Goal: Information Seeking & Learning: Learn about a topic

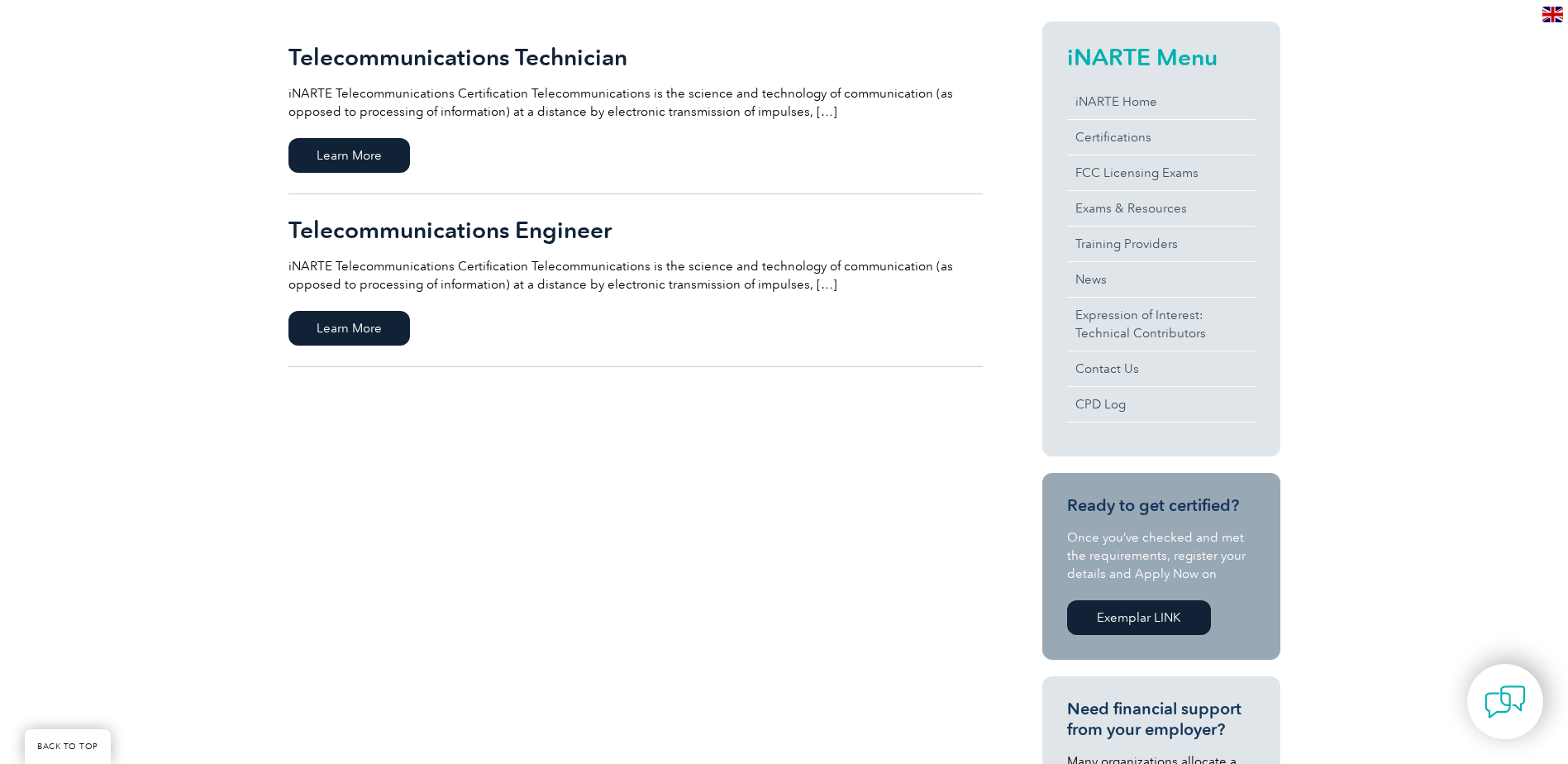
scroll to position [413, 0]
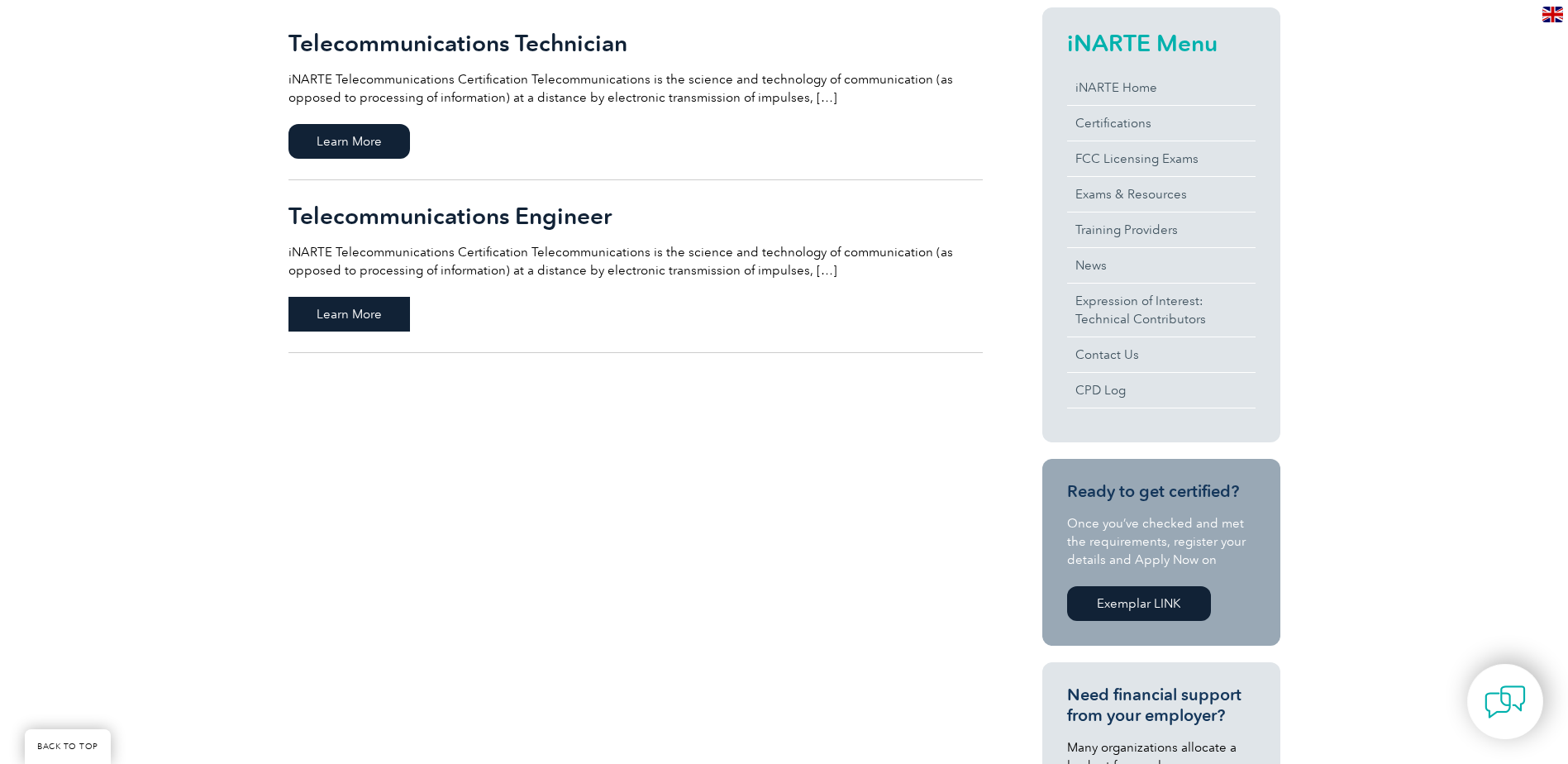
click at [337, 320] on span "Learn More" at bounding box center [349, 314] width 121 height 35
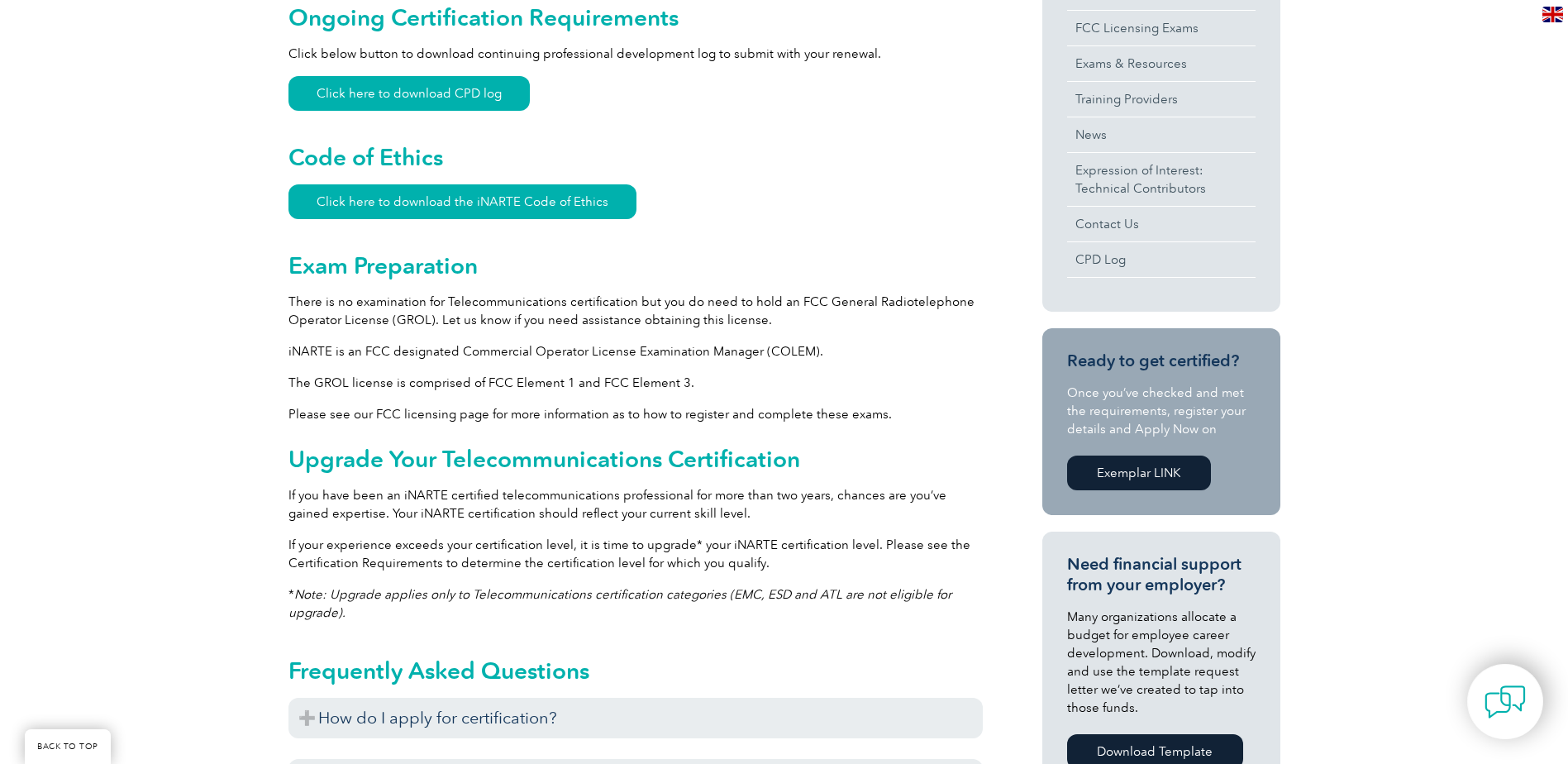
scroll to position [745, 0]
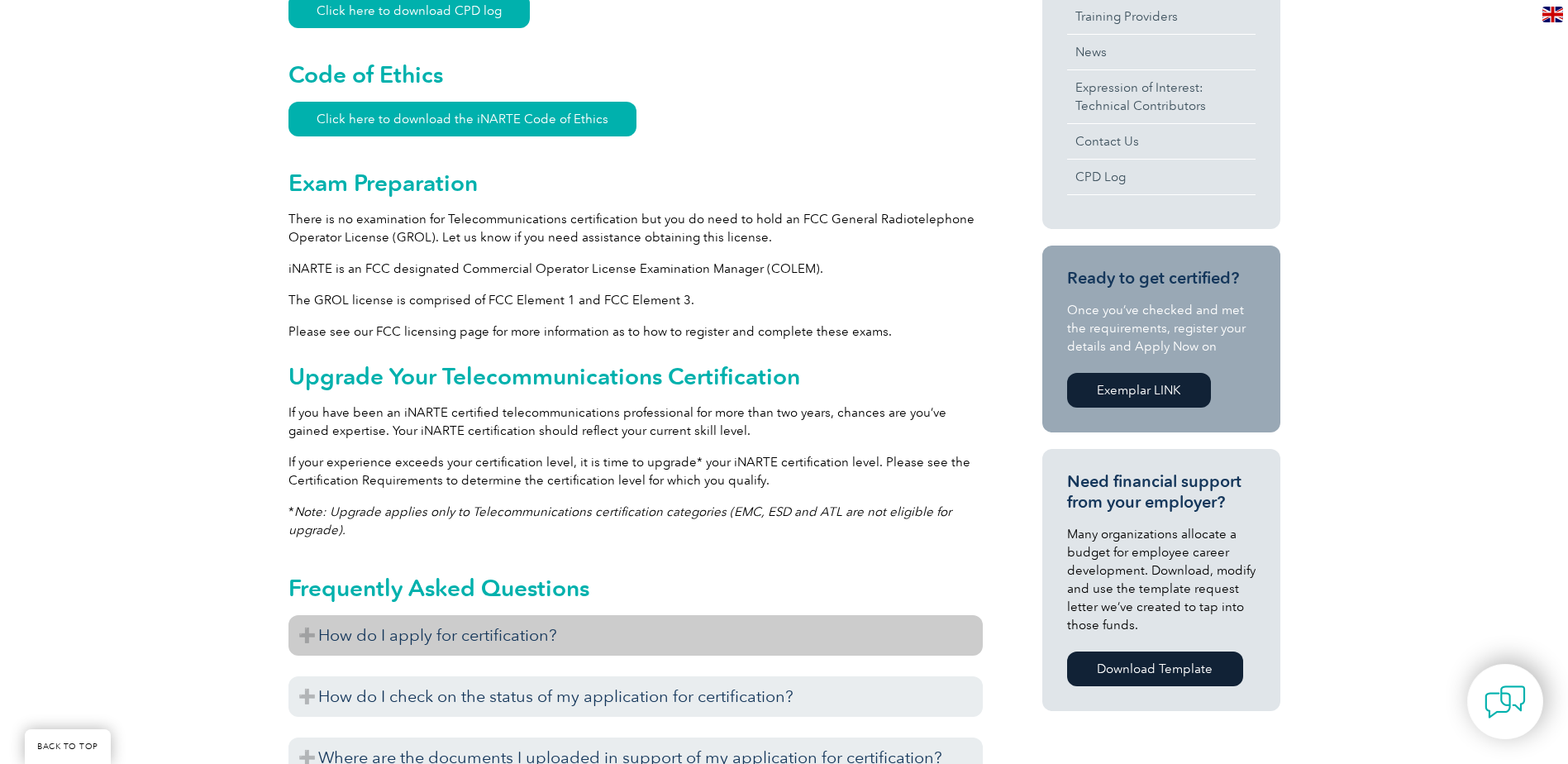
click at [446, 643] on h3 "How do I apply for certification?" at bounding box center [635, 635] width 694 height 40
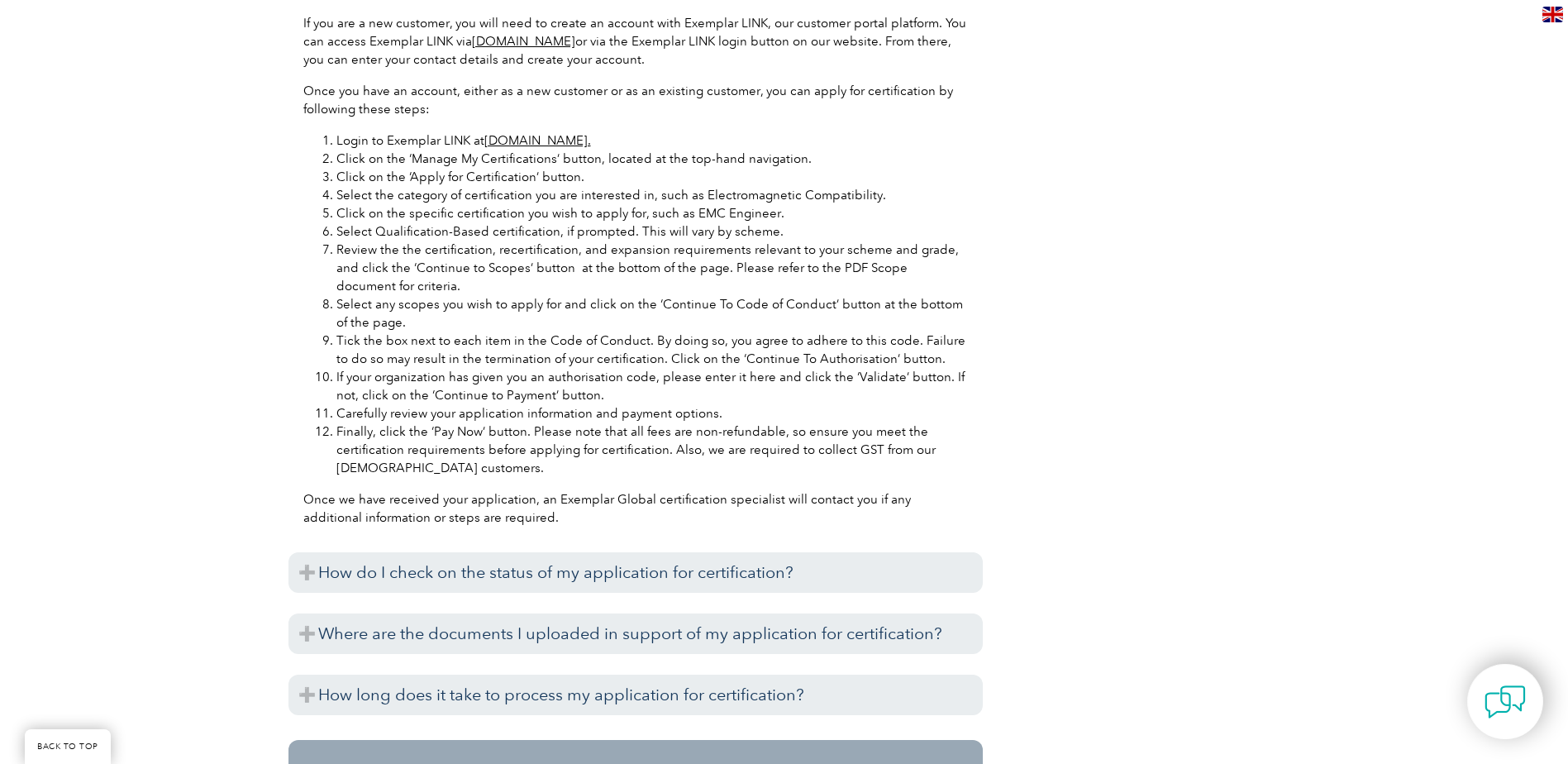
scroll to position [1571, 0]
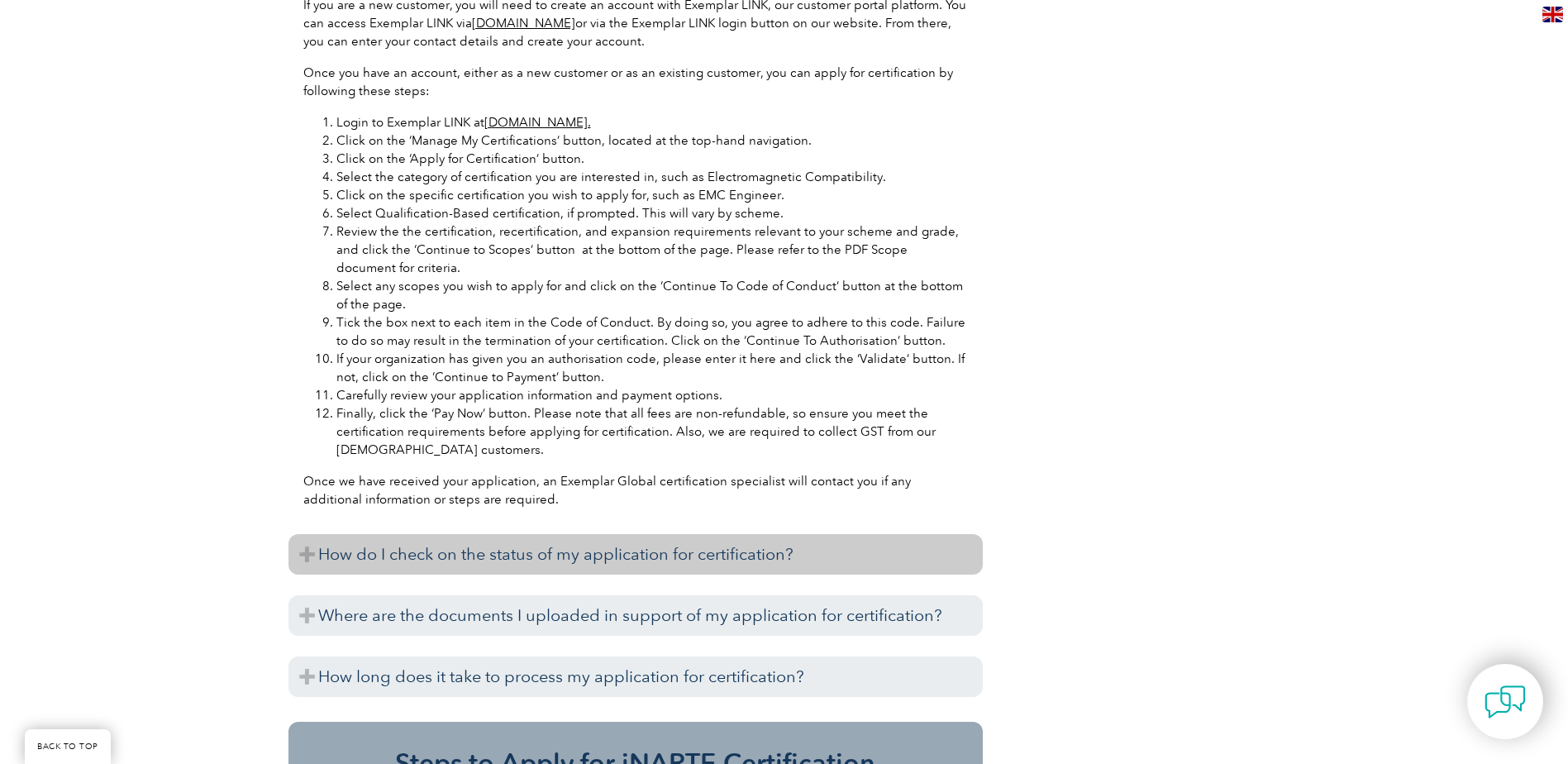
click at [683, 563] on h3 "How do I check on the status of my application for certification?" at bounding box center [635, 555] width 694 height 40
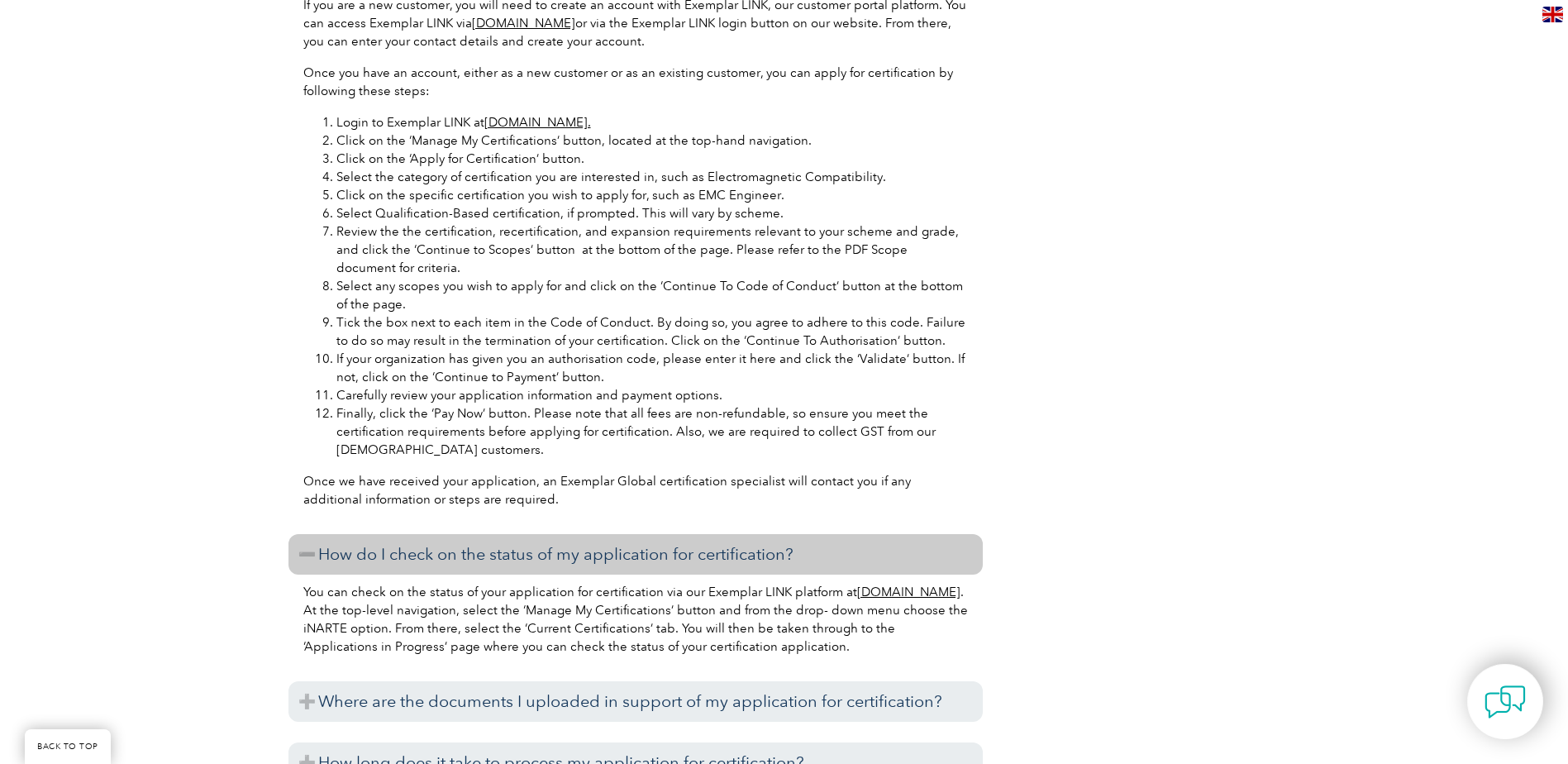
scroll to position [1654, 0]
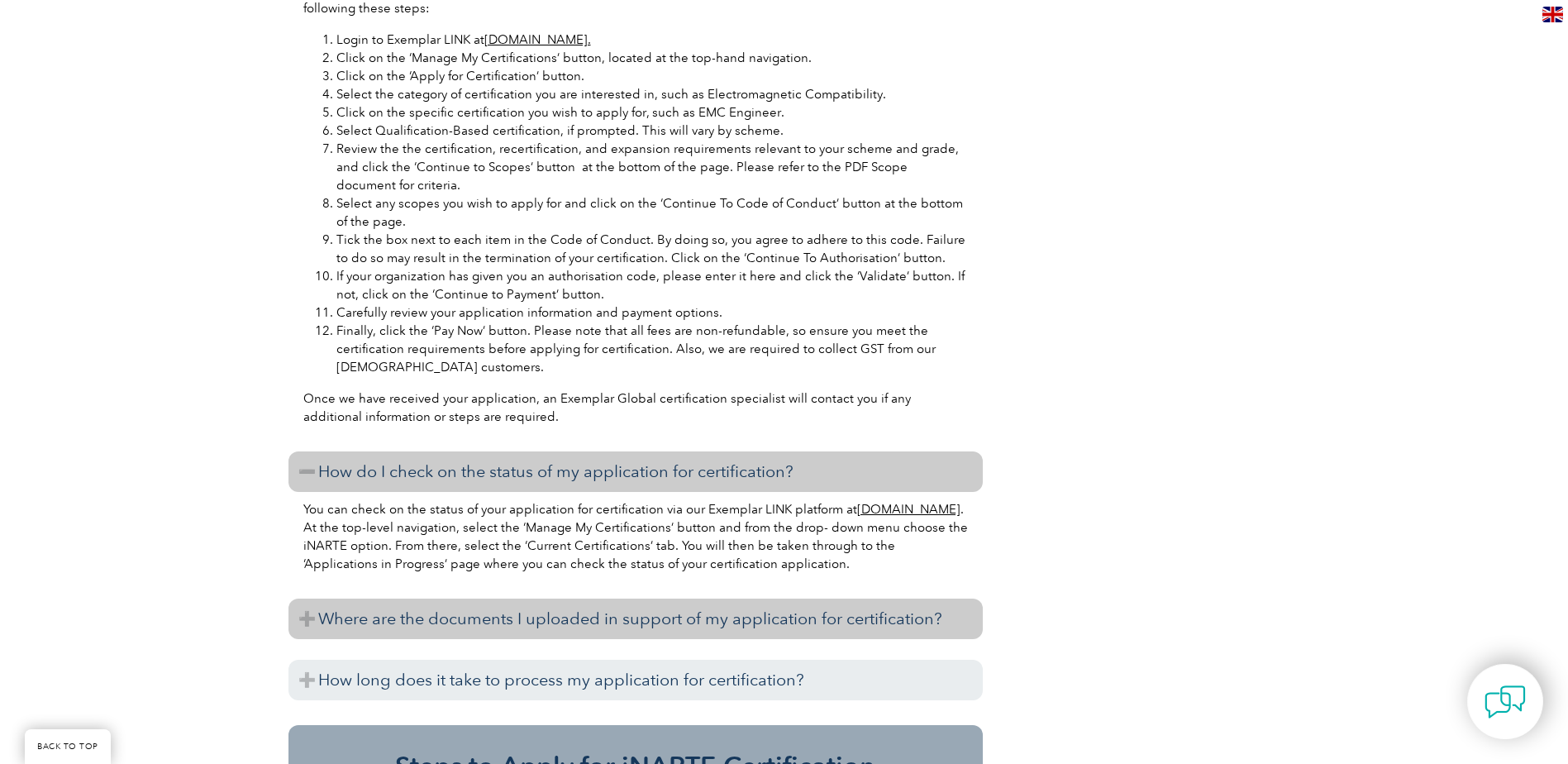
click at [644, 633] on h3 "Where are the documents I uploaded in support of my application for certificati…" at bounding box center [635, 619] width 694 height 40
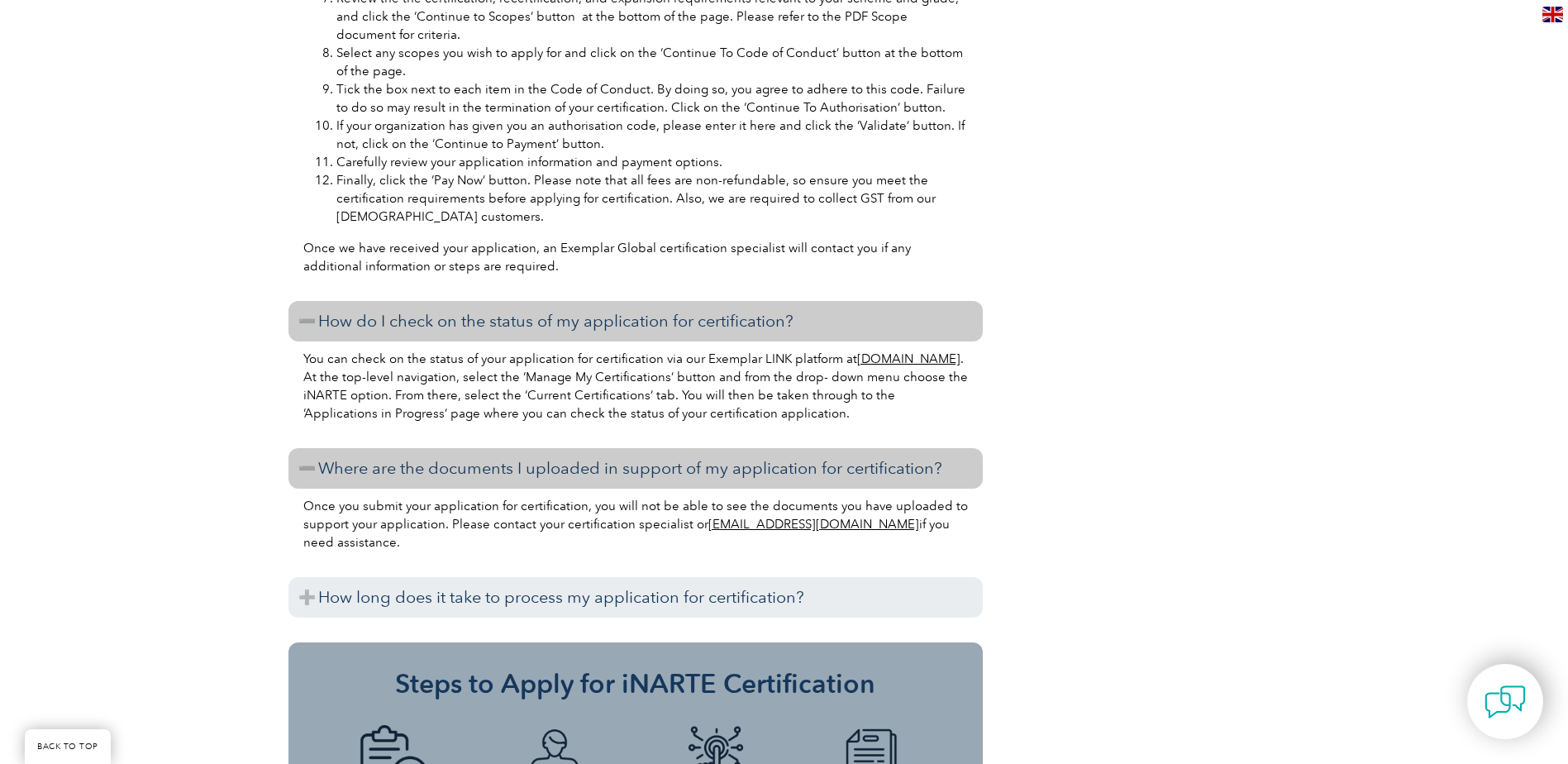
scroll to position [1819, 0]
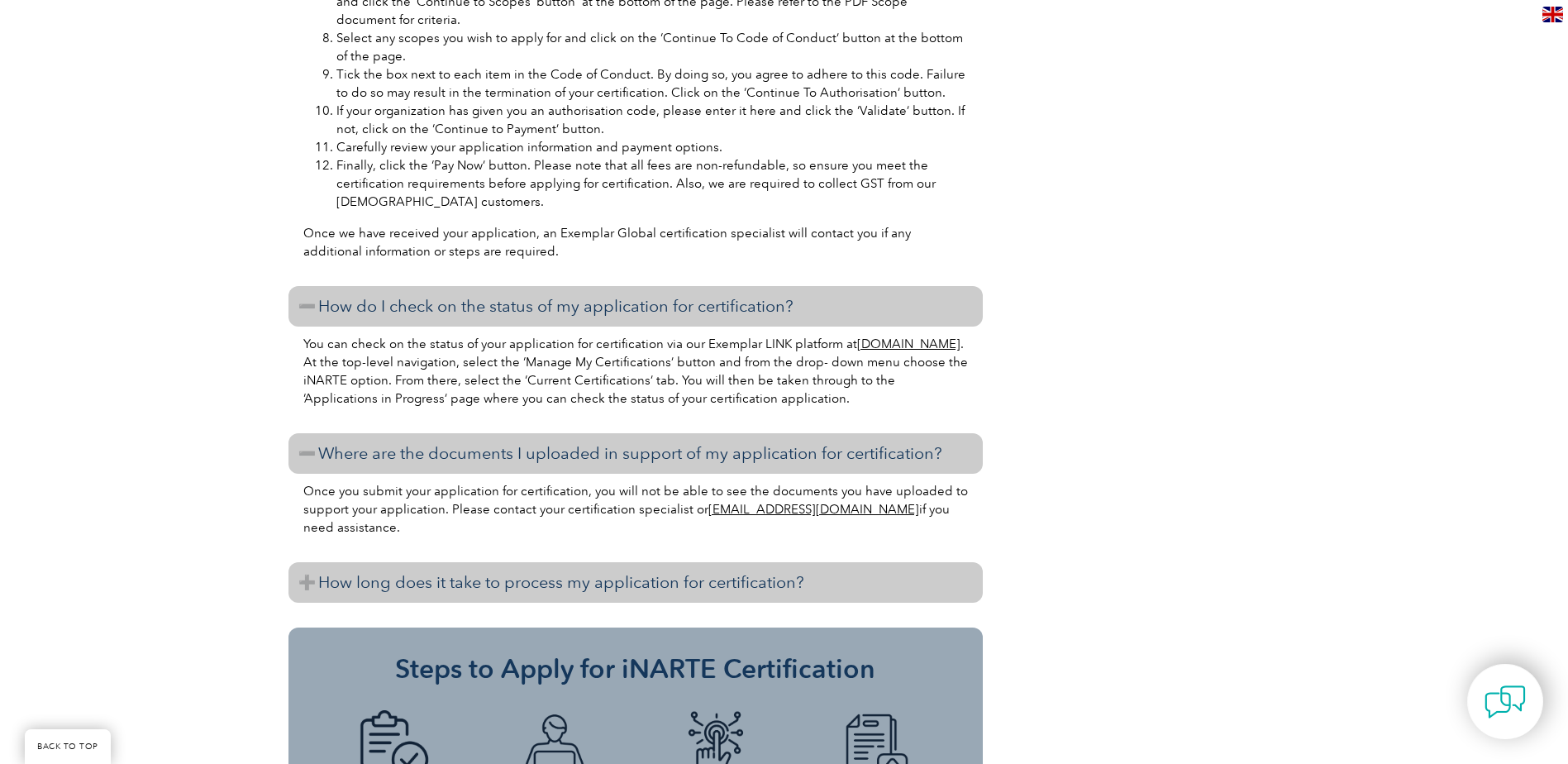
click at [654, 589] on h3 "How long does it take to process my application for certification?" at bounding box center [635, 582] width 694 height 40
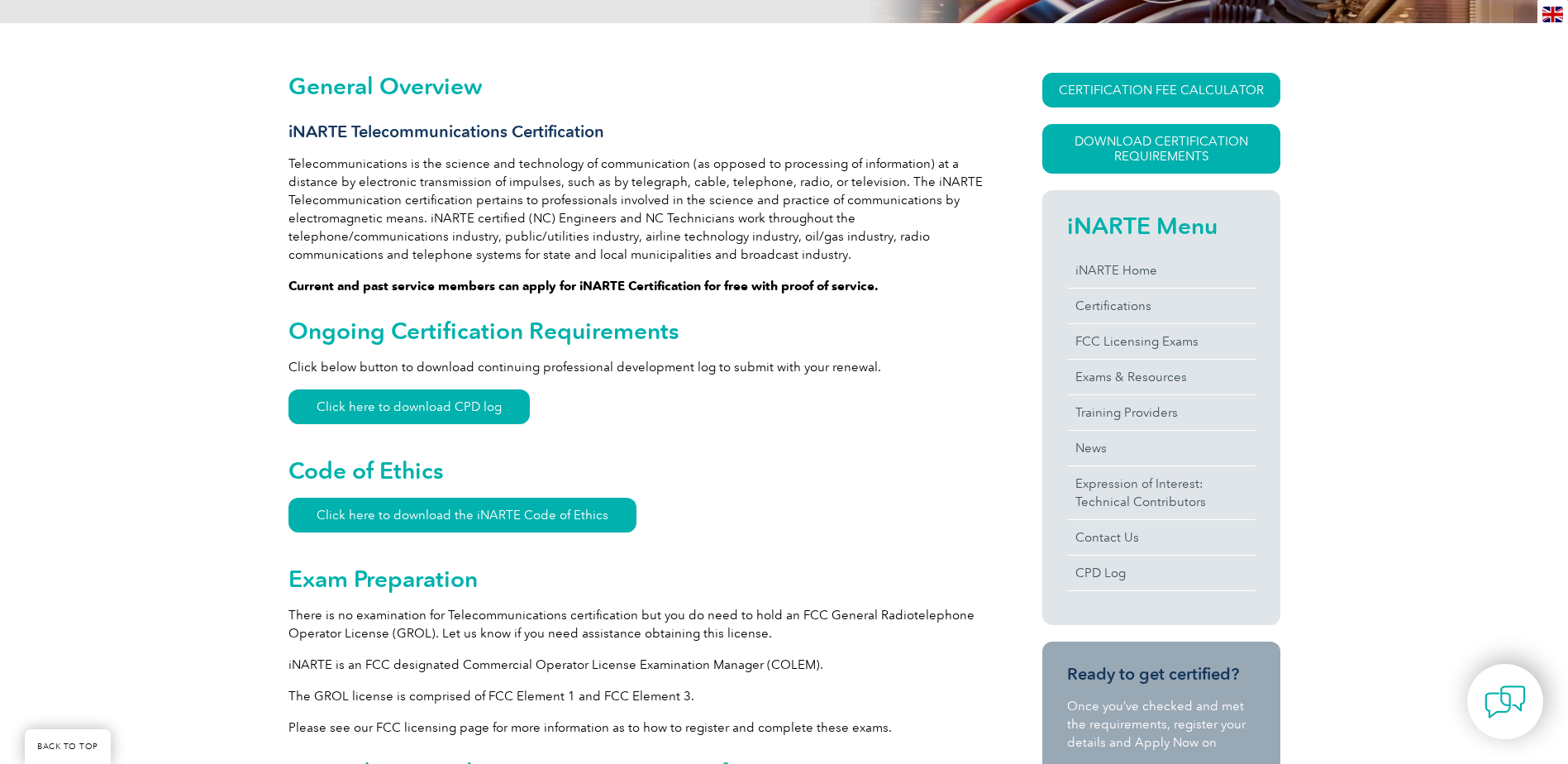
scroll to position [331, 0]
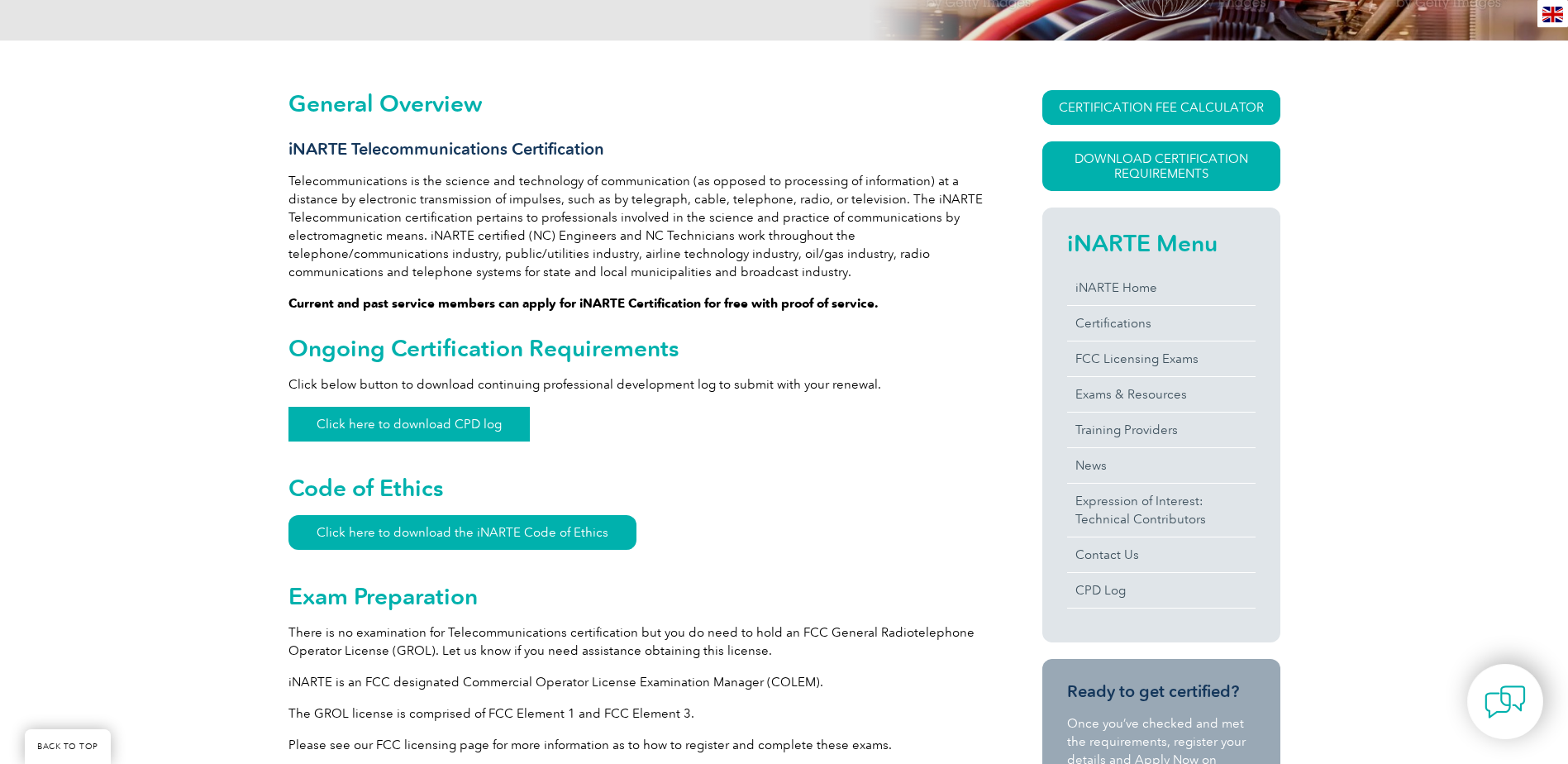
click at [432, 423] on link "Click here to download CPD log" at bounding box center [409, 424] width 241 height 35
click at [495, 536] on link "Click here to download the iNARTE Code of Ethics" at bounding box center [462, 533] width 348 height 35
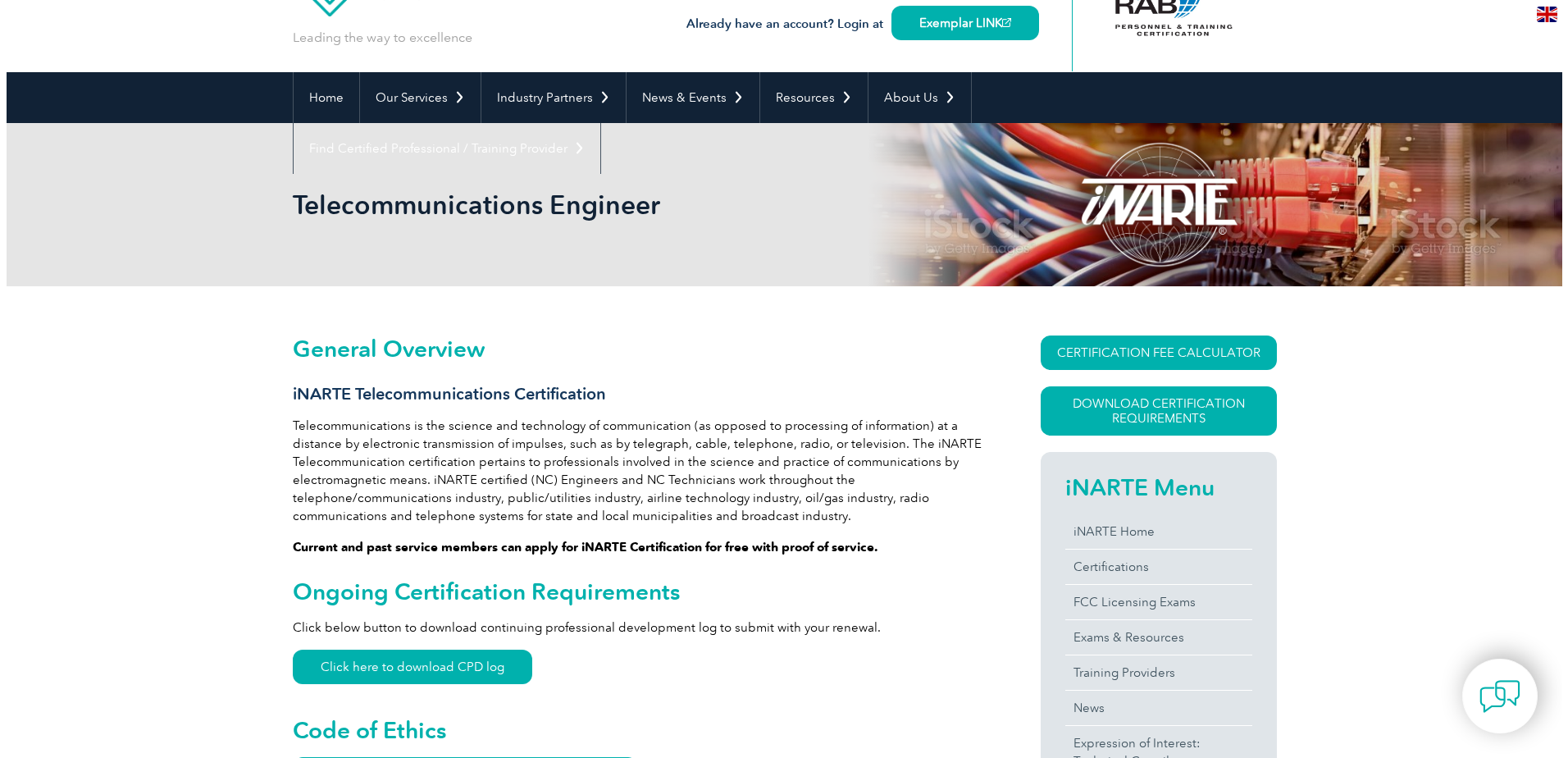
scroll to position [0, 0]
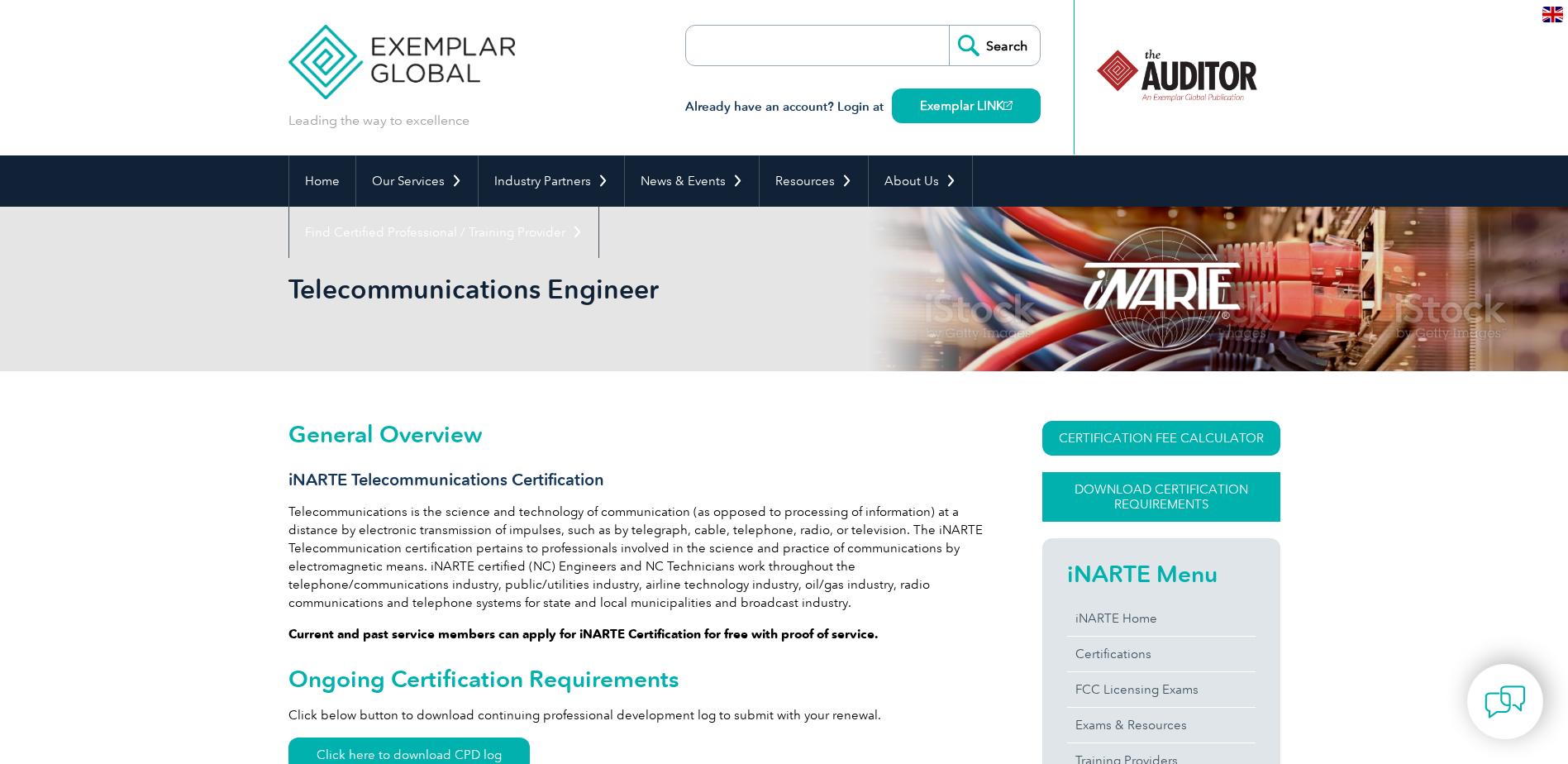
click at [1152, 500] on link "Download Certification Requirements" at bounding box center [1161, 497] width 238 height 50
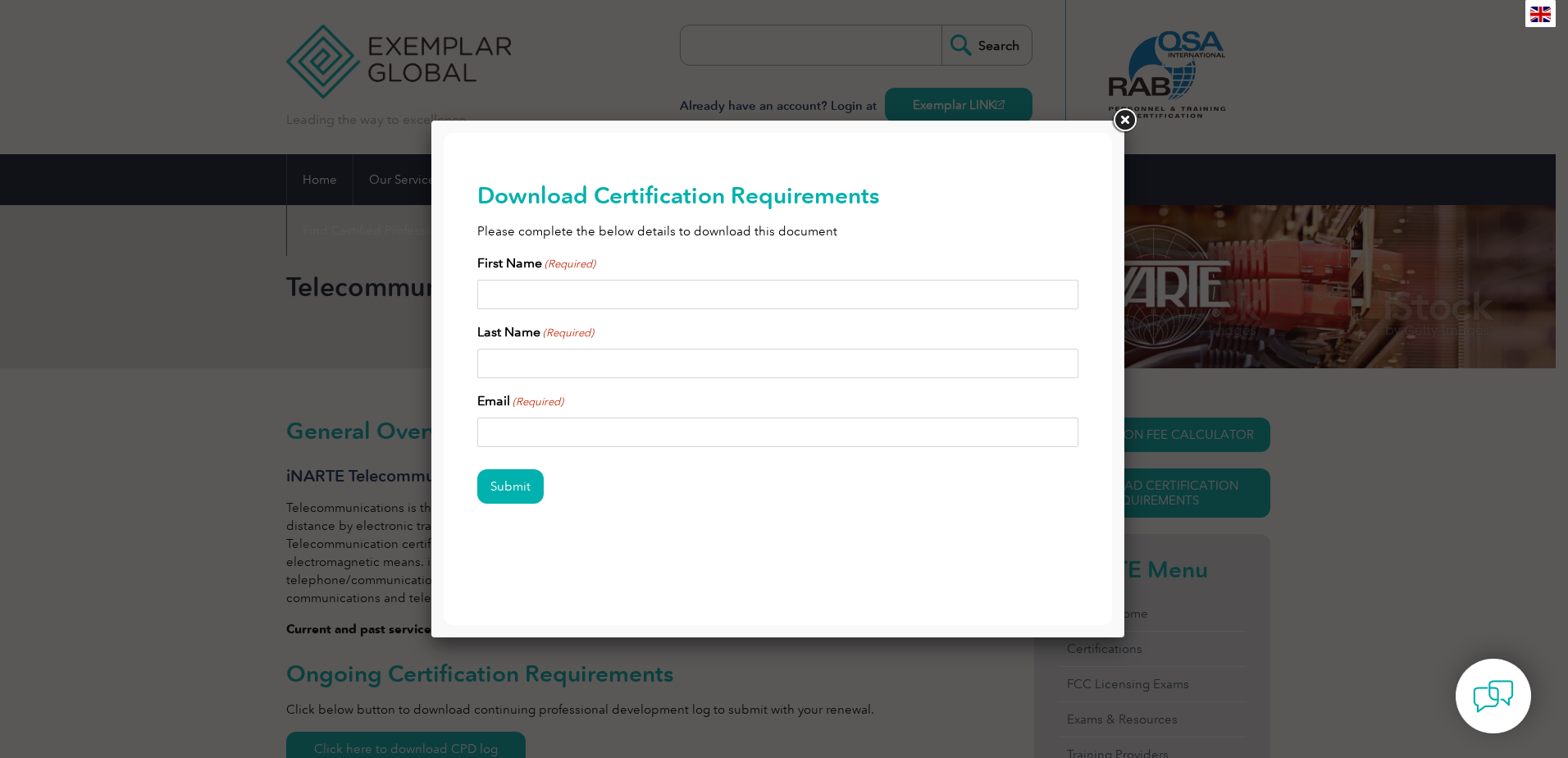
click at [1127, 119] on link at bounding box center [1124, 120] width 29 height 29
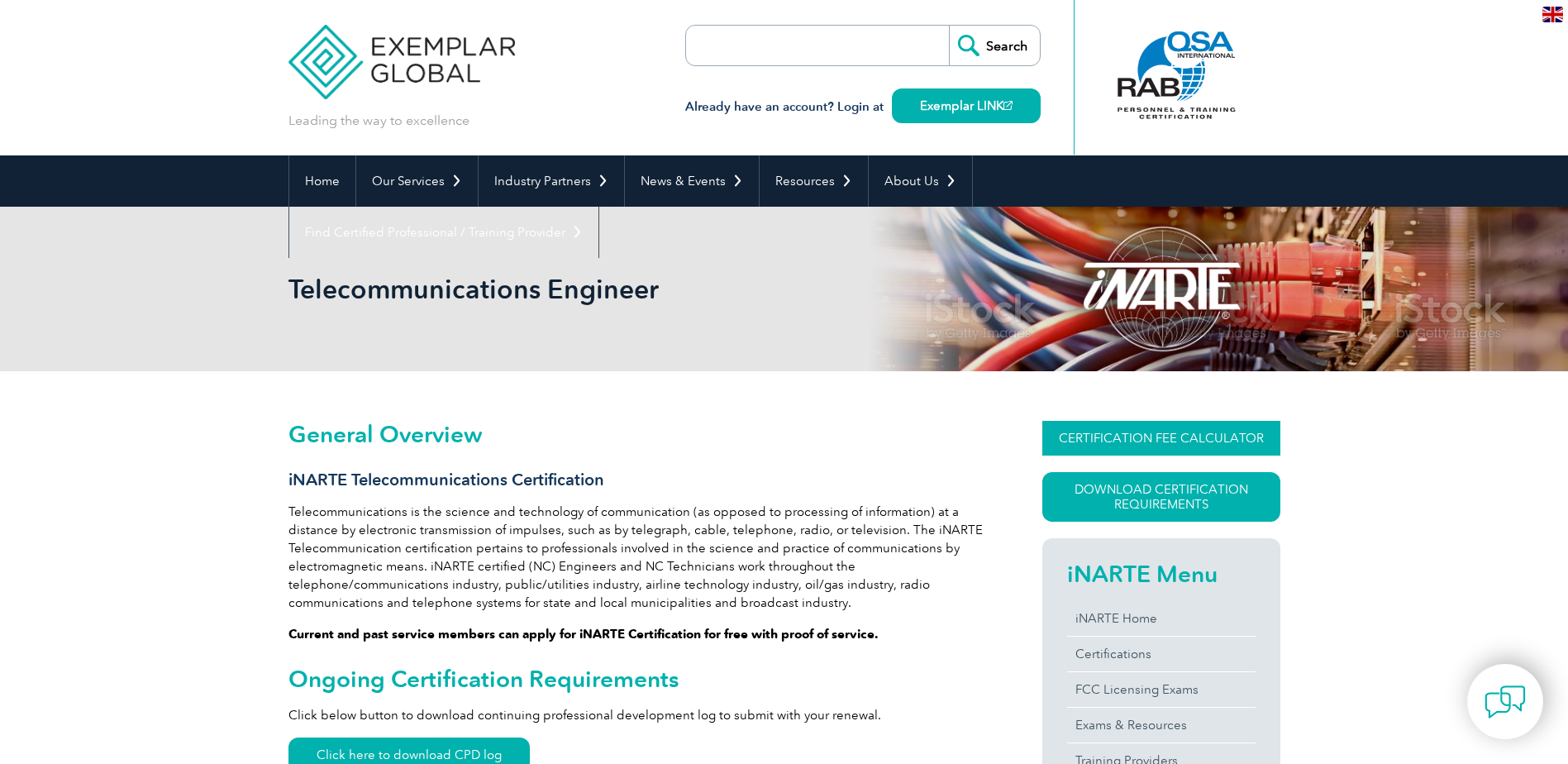
click at [1135, 435] on link "CERTIFICATION FEE CALCULATOR" at bounding box center [1161, 438] width 238 height 35
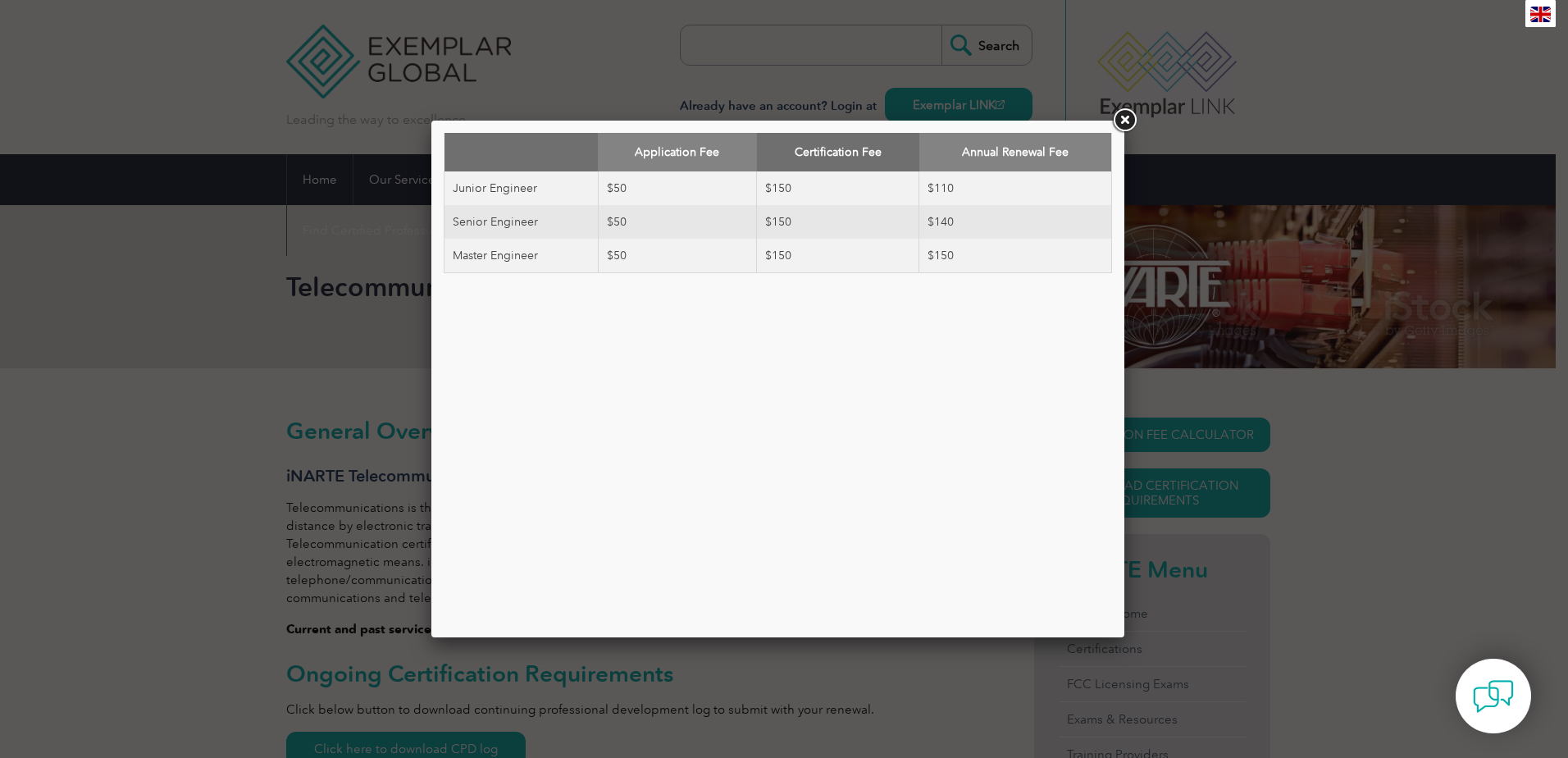
click at [1121, 115] on link at bounding box center [1124, 120] width 29 height 29
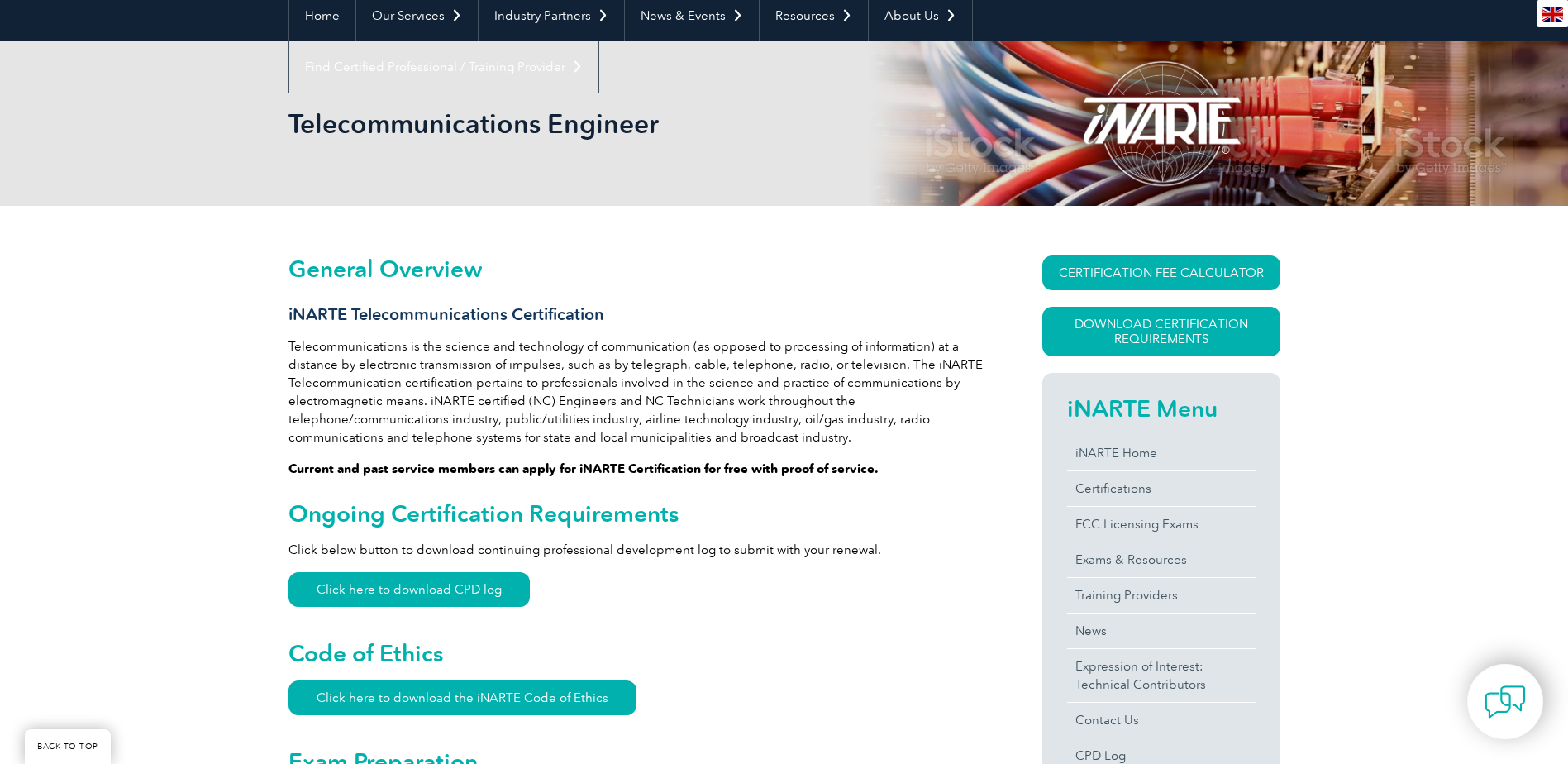
scroll to position [248, 0]
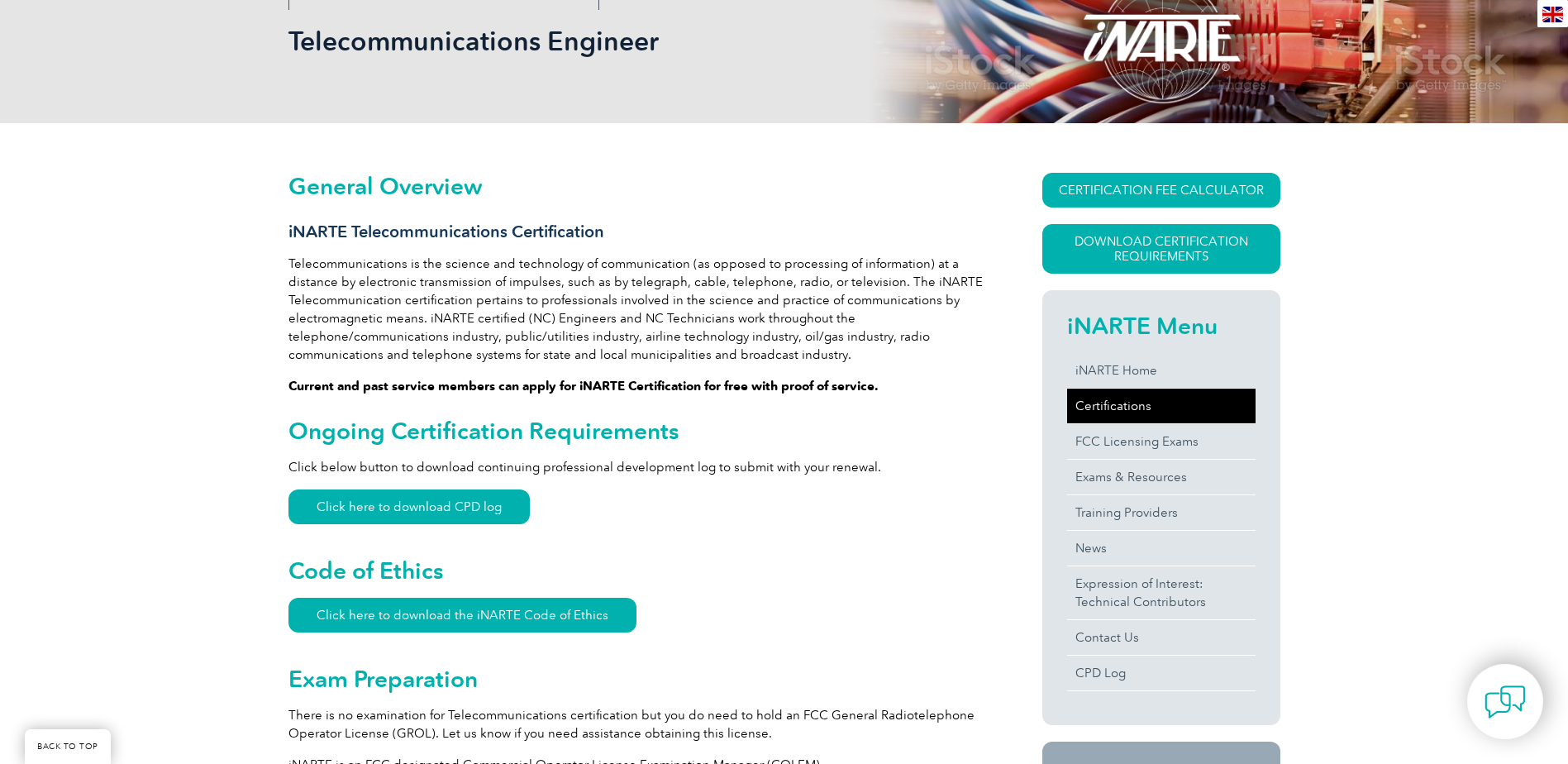
click at [1114, 399] on link "Certifications" at bounding box center [1161, 406] width 188 height 35
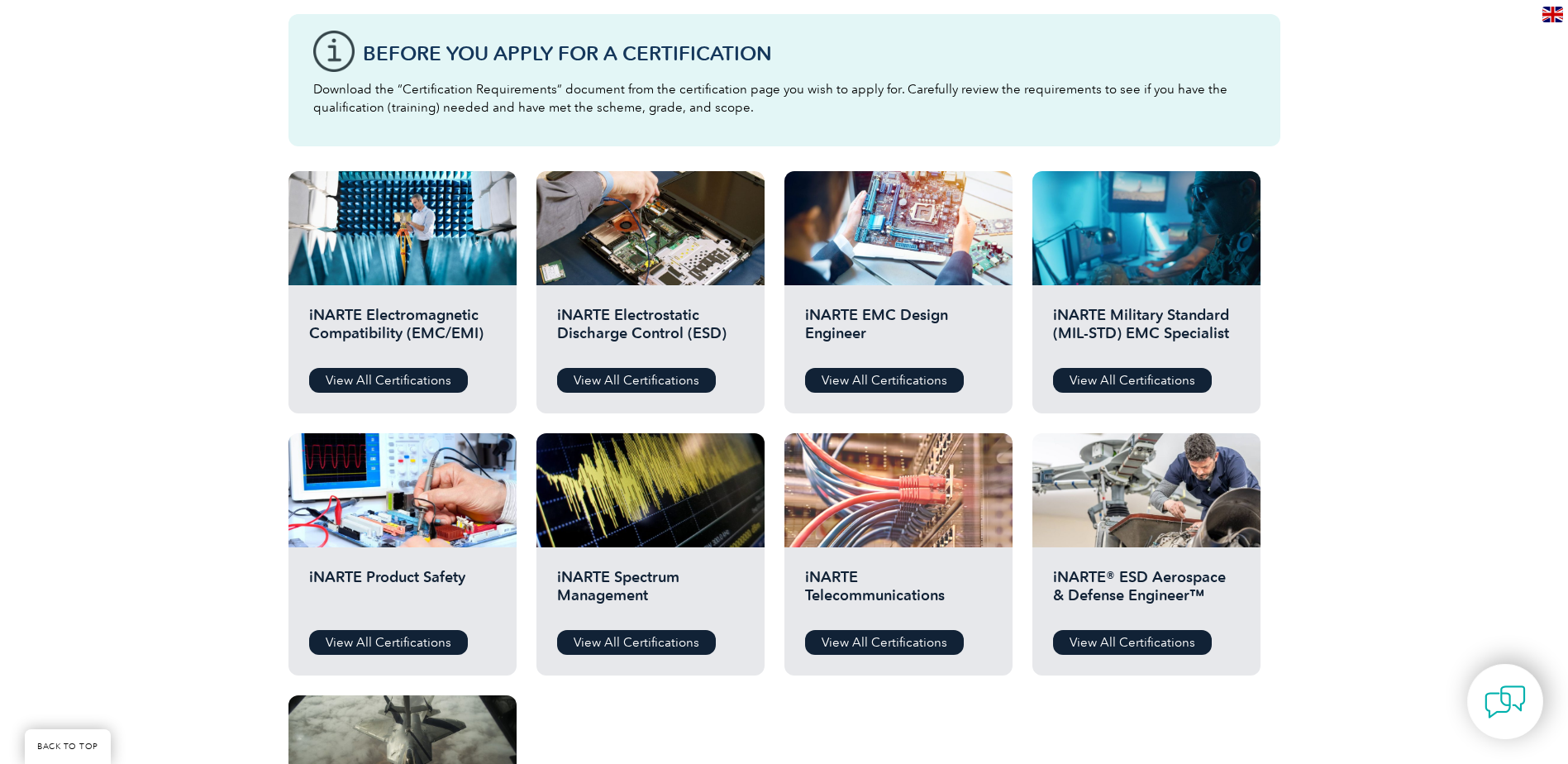
scroll to position [496, 0]
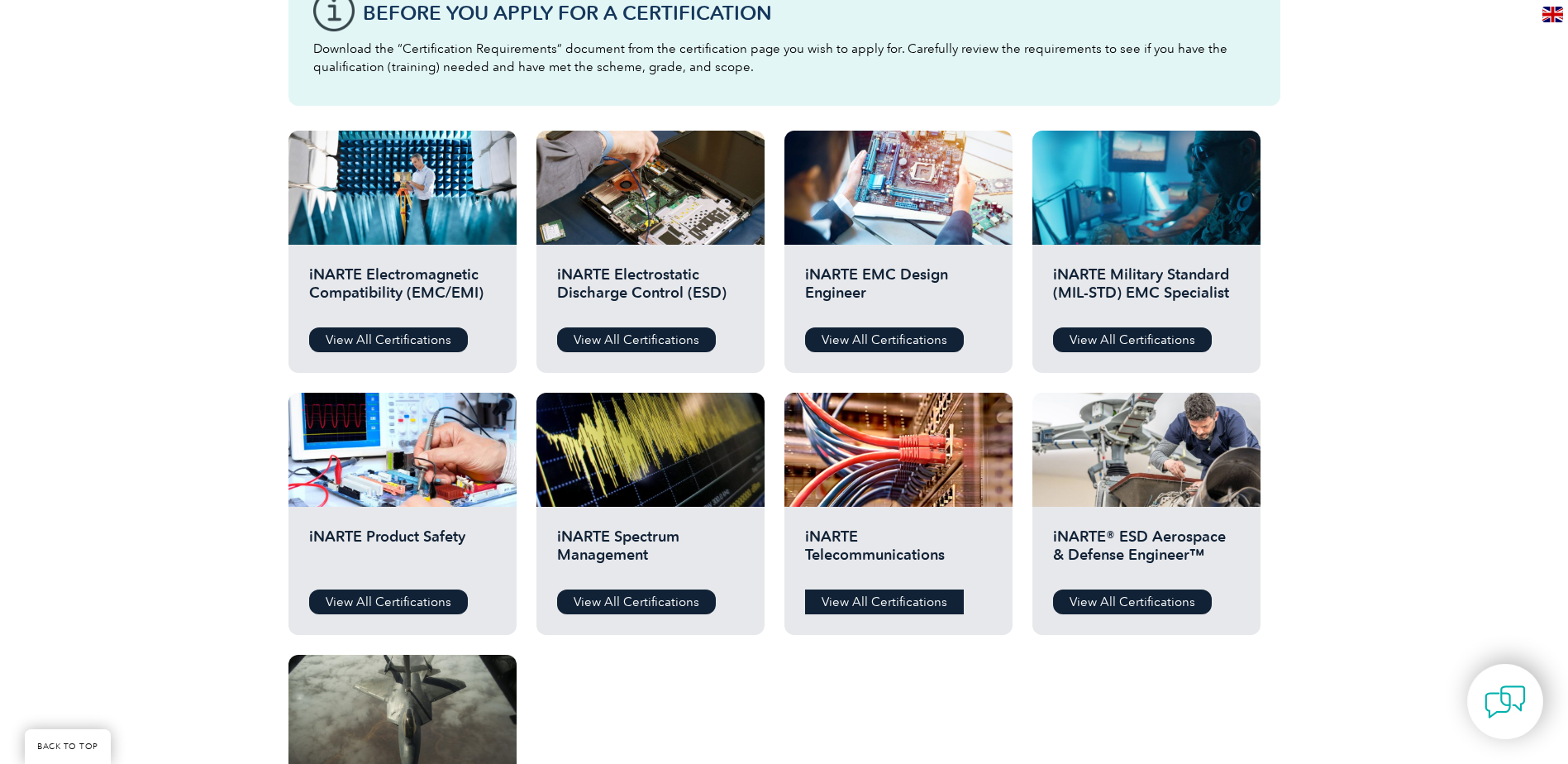
click at [885, 602] on link "View All Certifications" at bounding box center [884, 601] width 159 height 25
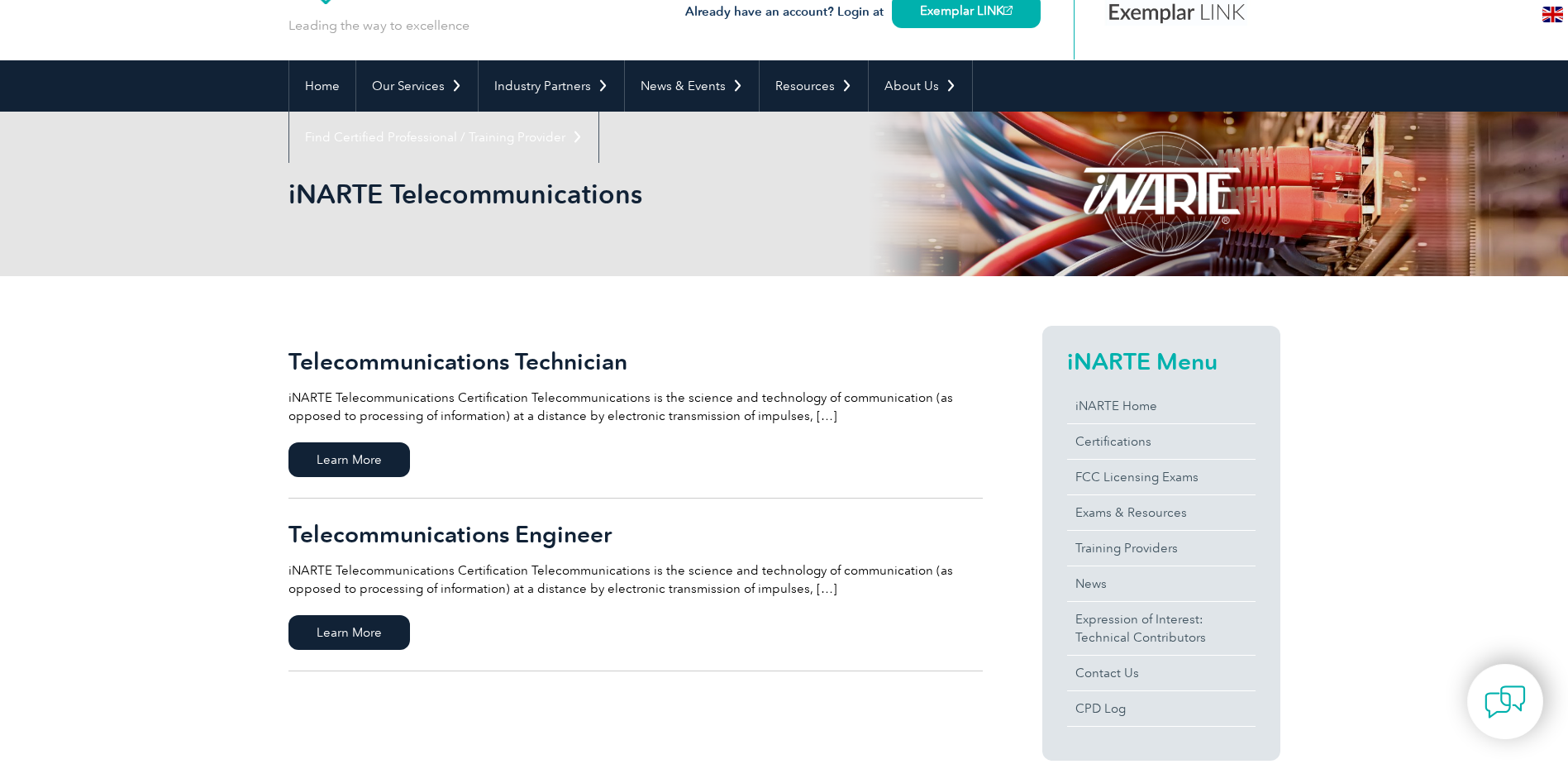
scroll to position [83, 0]
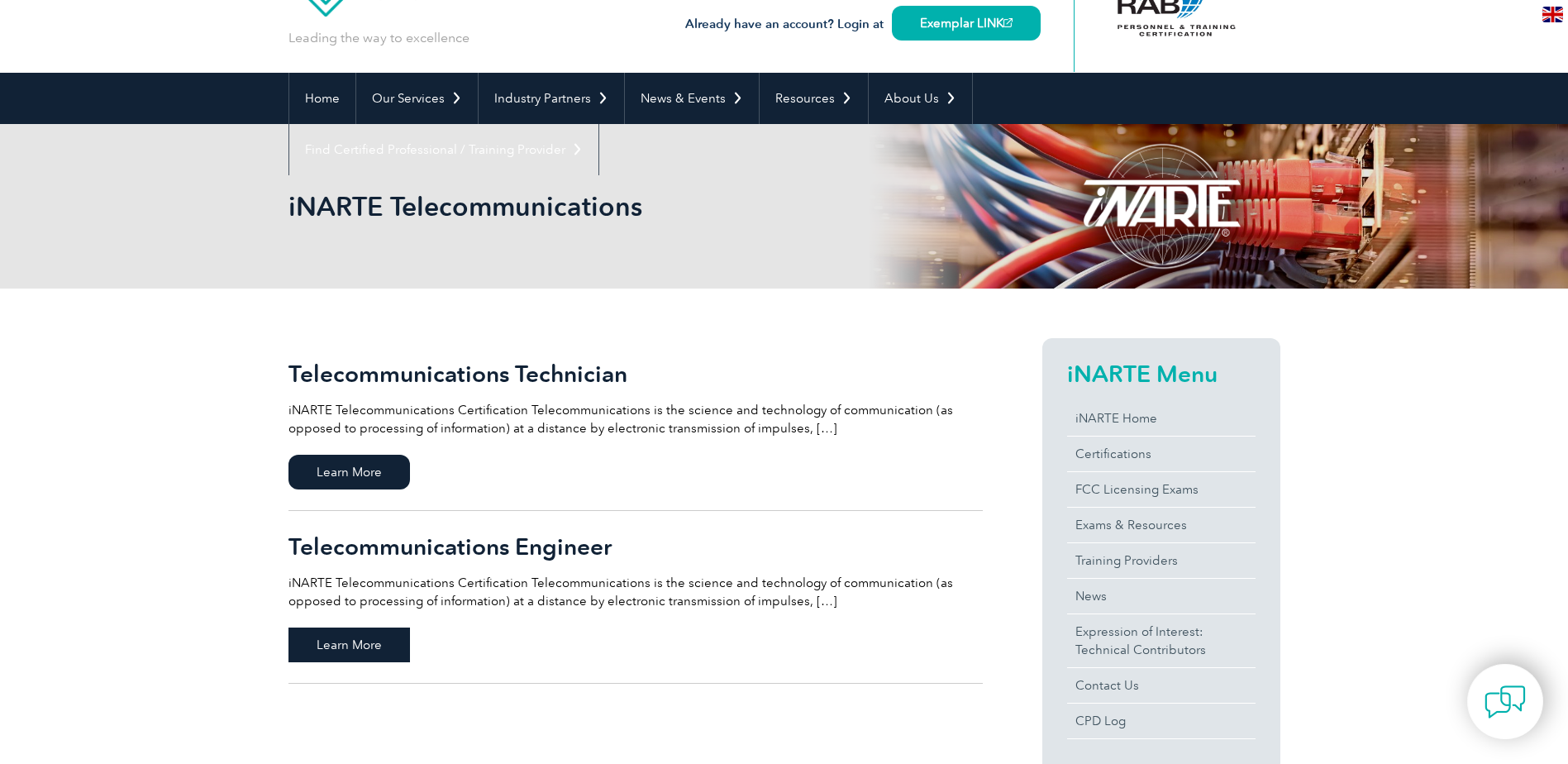
click at [370, 642] on span "Learn More" at bounding box center [349, 646] width 121 height 35
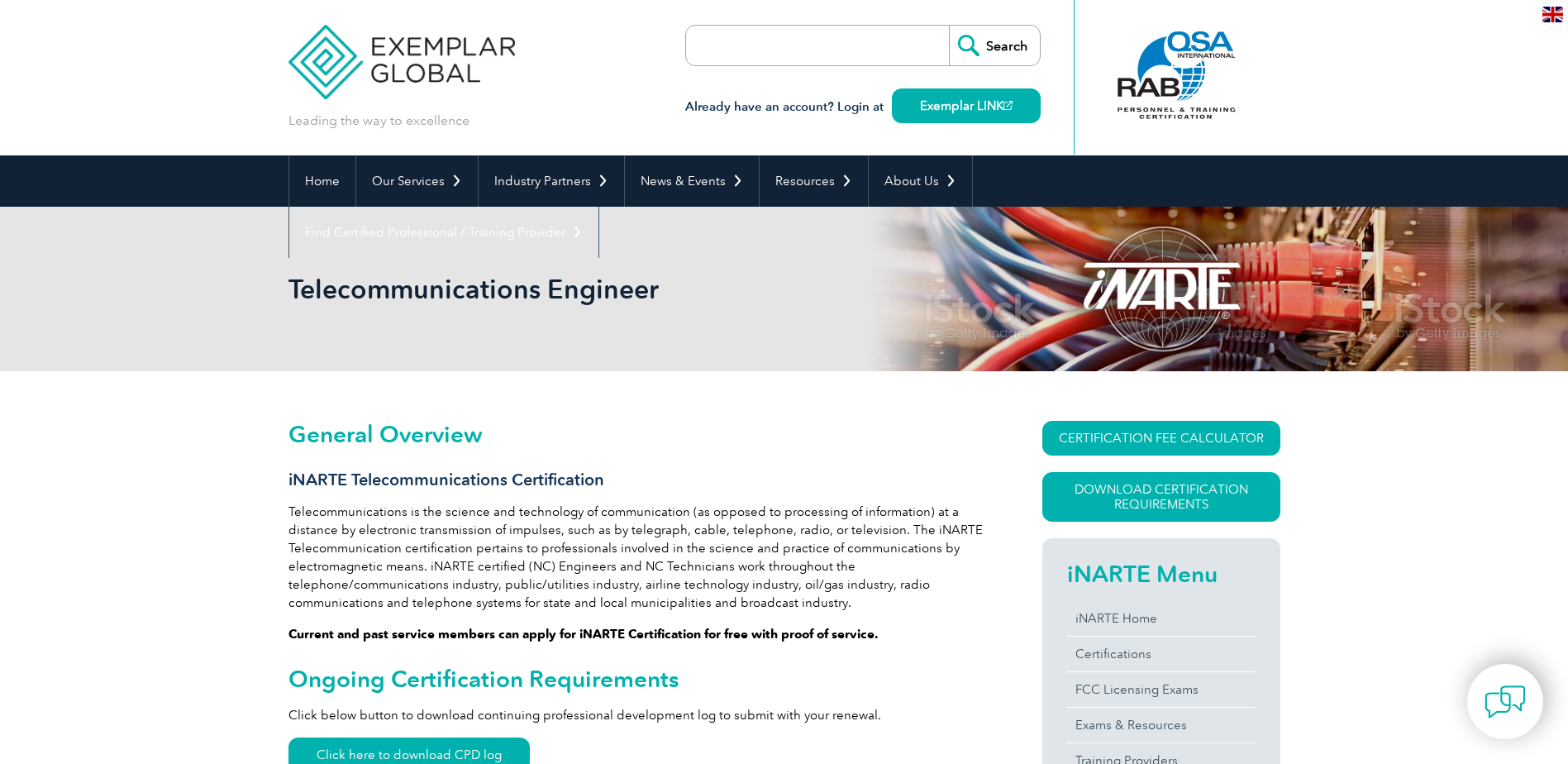
click at [447, 63] on img at bounding box center [402, 50] width 228 height 99
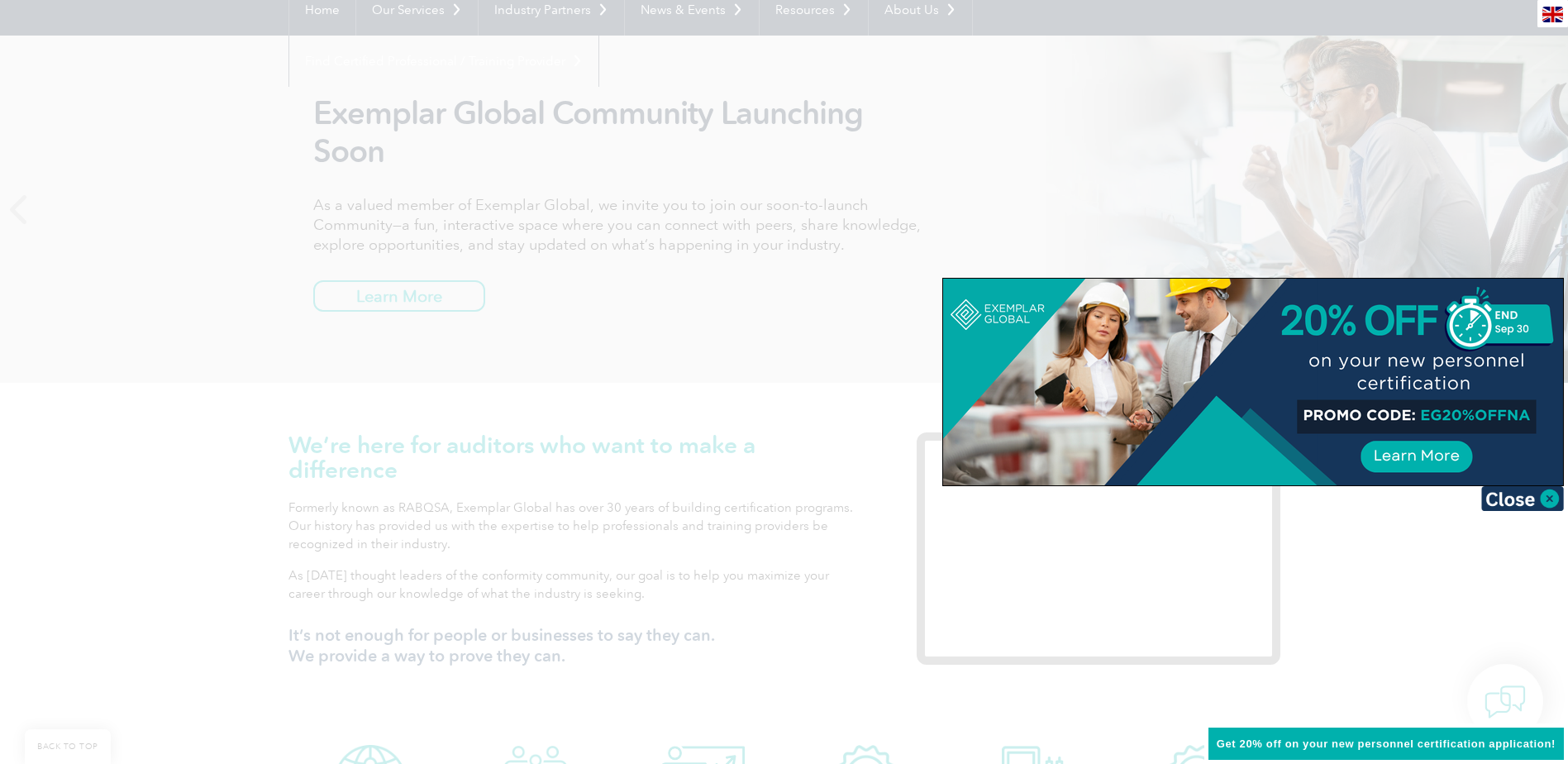
scroll to position [331, 0]
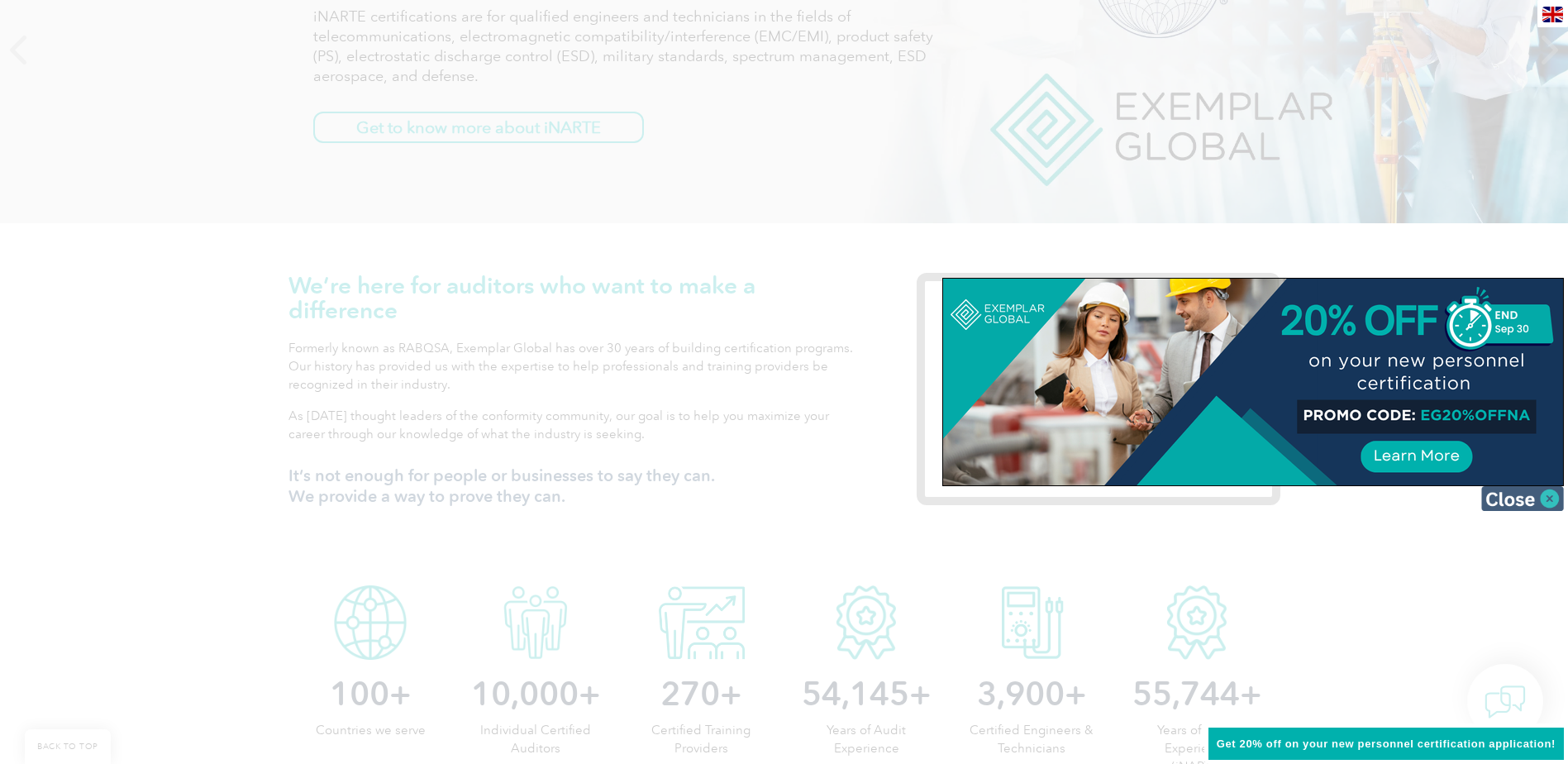
click at [1507, 500] on img at bounding box center [1523, 499] width 83 height 25
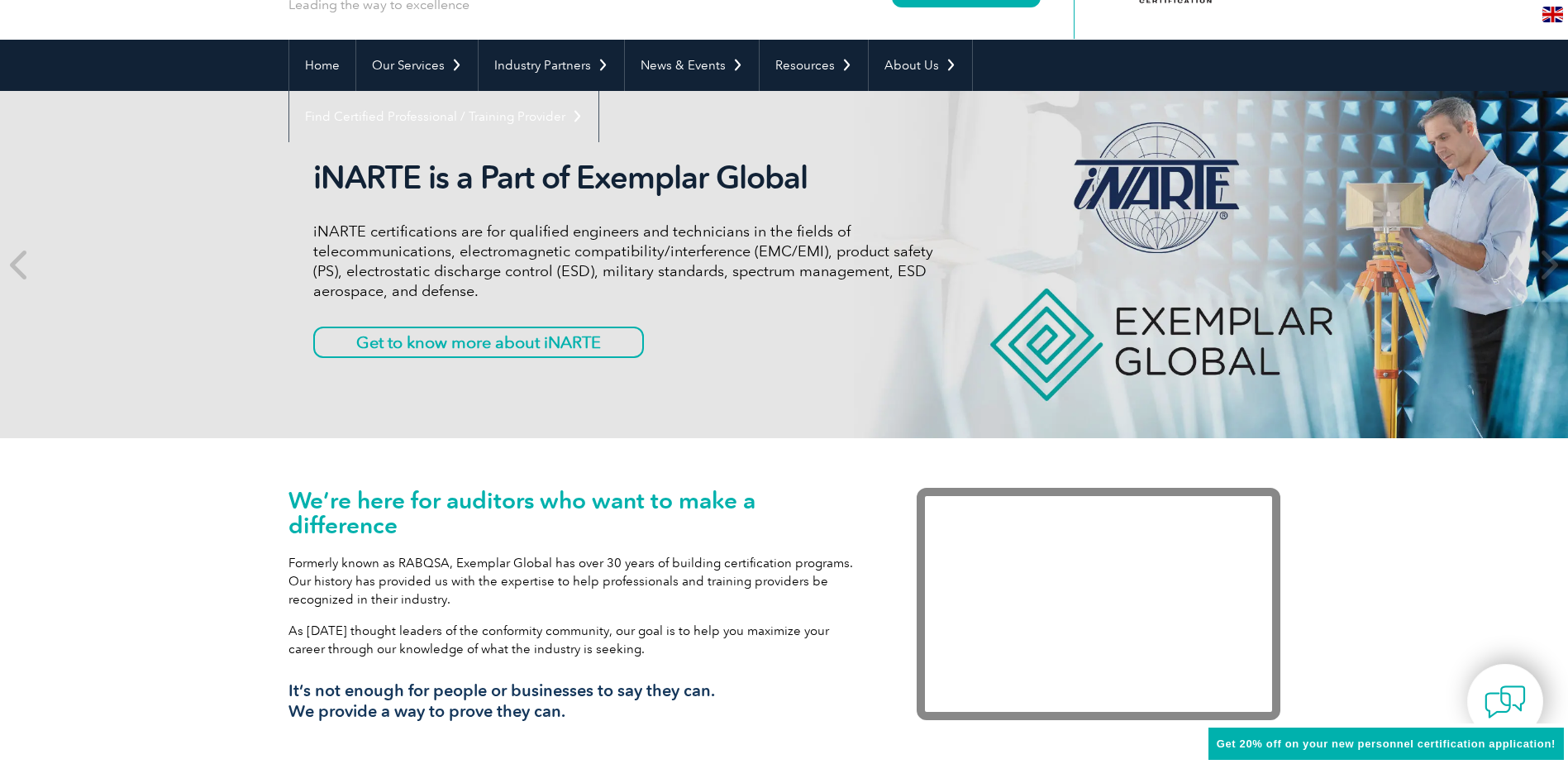
scroll to position [0, 0]
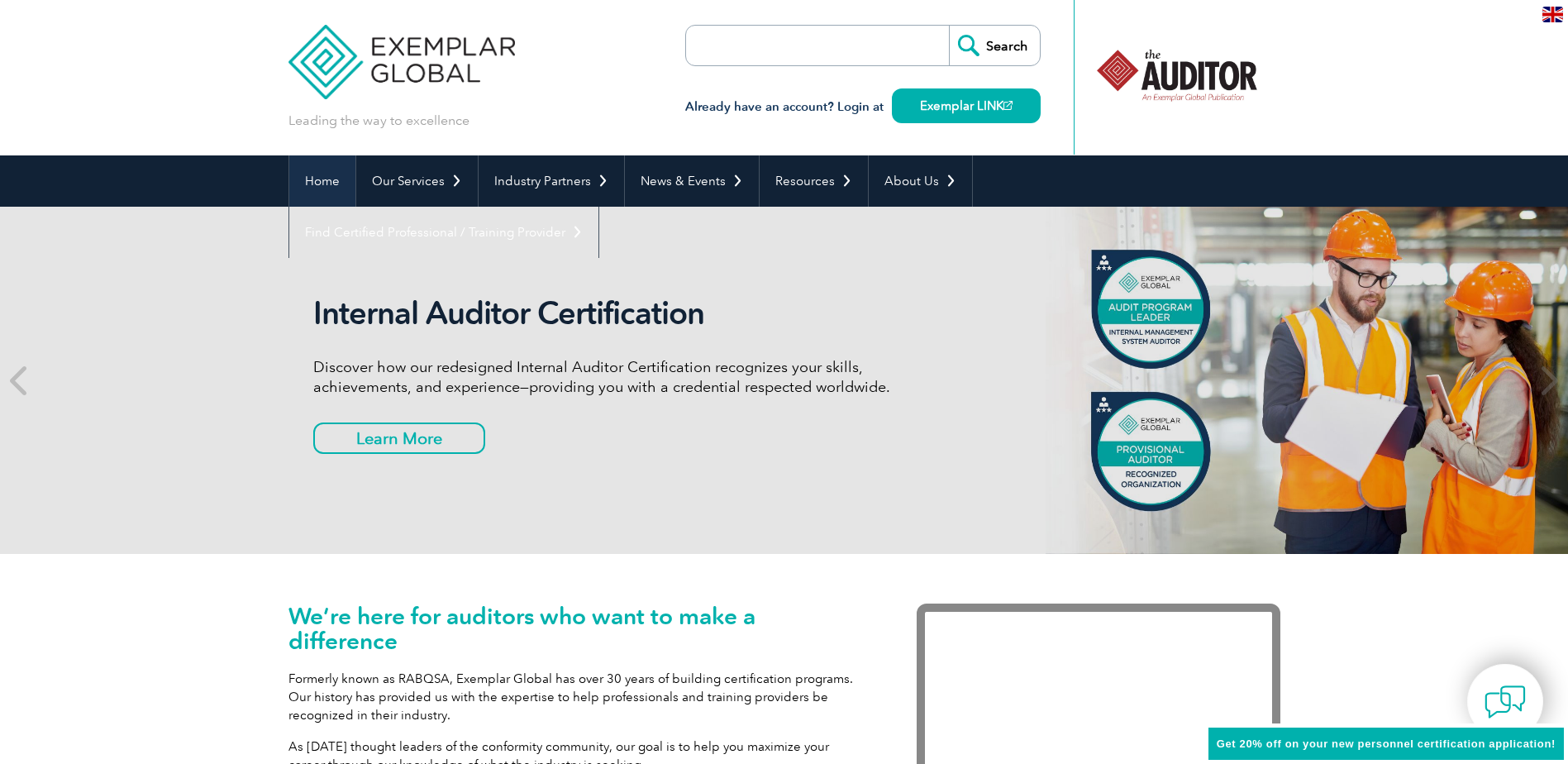
click at [326, 174] on link "Home" at bounding box center [322, 181] width 66 height 51
